Goal: Book appointment/travel/reservation

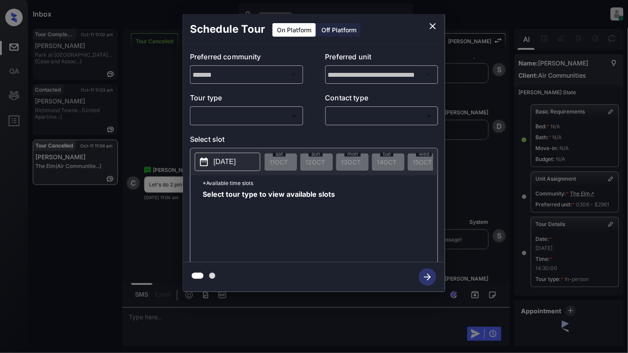
scroll to position [86, 0]
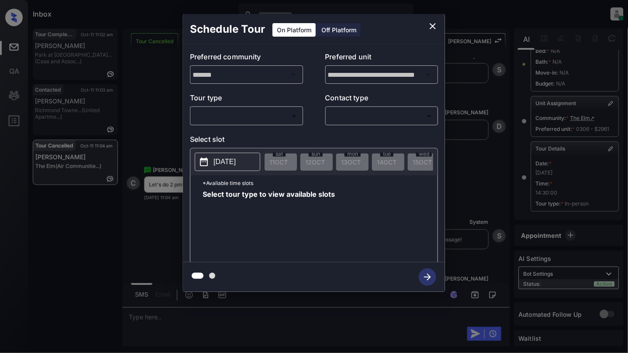
click at [211, 117] on body "Inbox [PERSON_NAME] Online Set yourself offline Set yourself on break Profile S…" at bounding box center [314, 176] width 628 height 353
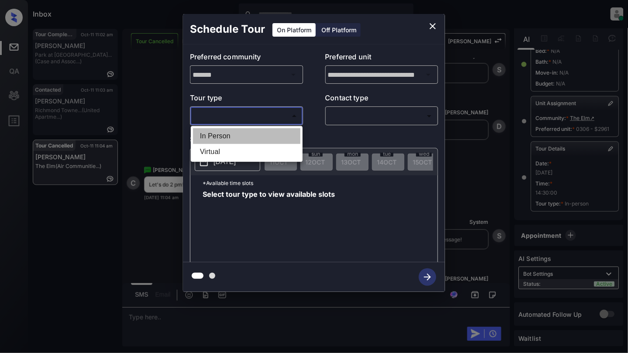
click at [217, 135] on li "In Person" at bounding box center [246, 136] width 107 height 16
type input "********"
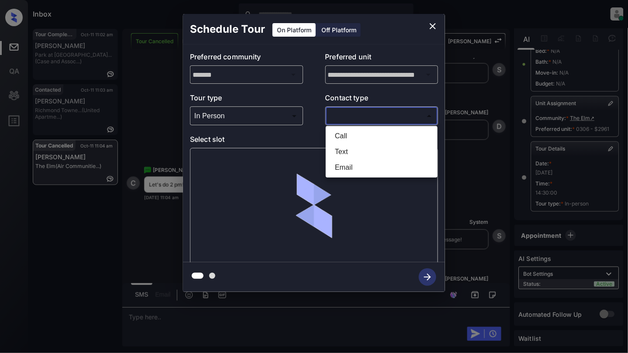
click at [372, 115] on body "Inbox [PERSON_NAME] Online Set yourself offline Set yourself on break Profile S…" at bounding box center [314, 176] width 628 height 353
click at [357, 148] on li "Text" at bounding box center [381, 152] width 107 height 16
type input "****"
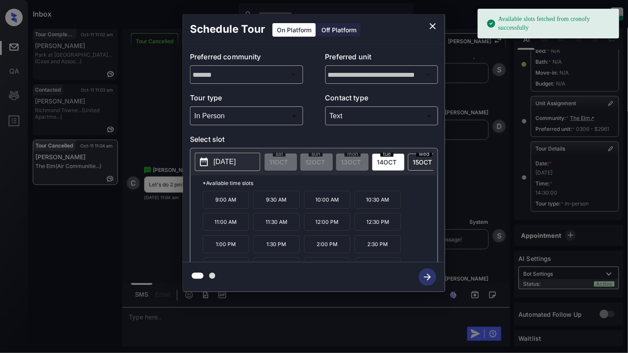
drag, startPoint x: 213, startPoint y: 170, endPoint x: 218, endPoint y: 162, distance: 9.4
click at [218, 162] on p "[DATE]" at bounding box center [224, 162] width 22 height 10
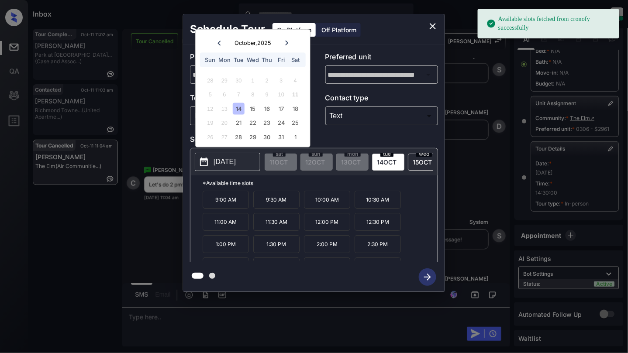
drag, startPoint x: 270, startPoint y: 103, endPoint x: 269, endPoint y: 114, distance: 10.9
click at [269, 104] on div "16" at bounding box center [267, 109] width 12 height 12
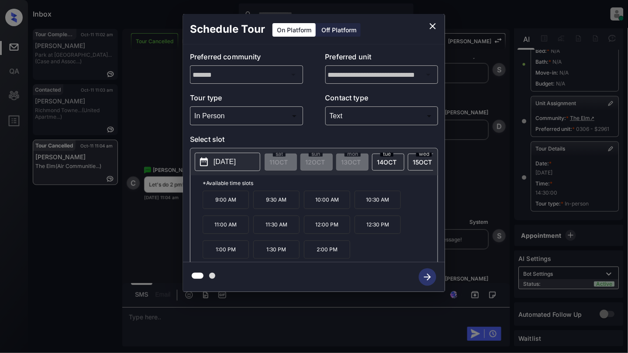
click at [331, 255] on p "2:00 PM" at bounding box center [327, 249] width 46 height 18
click at [428, 278] on icon "button" at bounding box center [427, 276] width 17 height 17
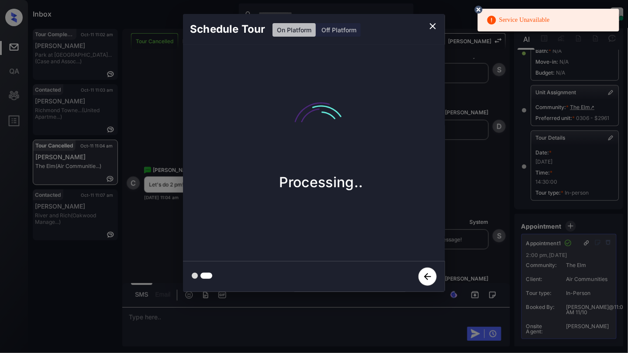
click at [478, 10] on circle at bounding box center [478, 9] width 5 height 5
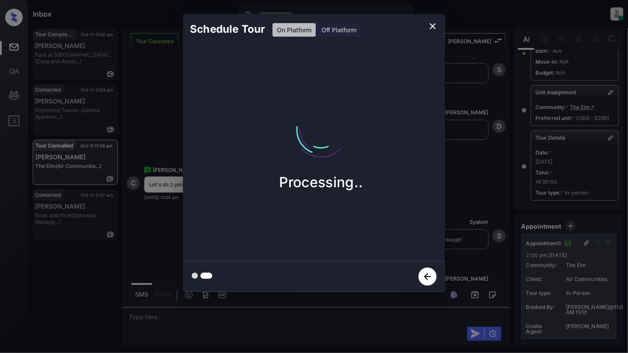
click at [433, 30] on icon "close" at bounding box center [432, 26] width 10 height 10
